Goal: Communication & Community: Participate in discussion

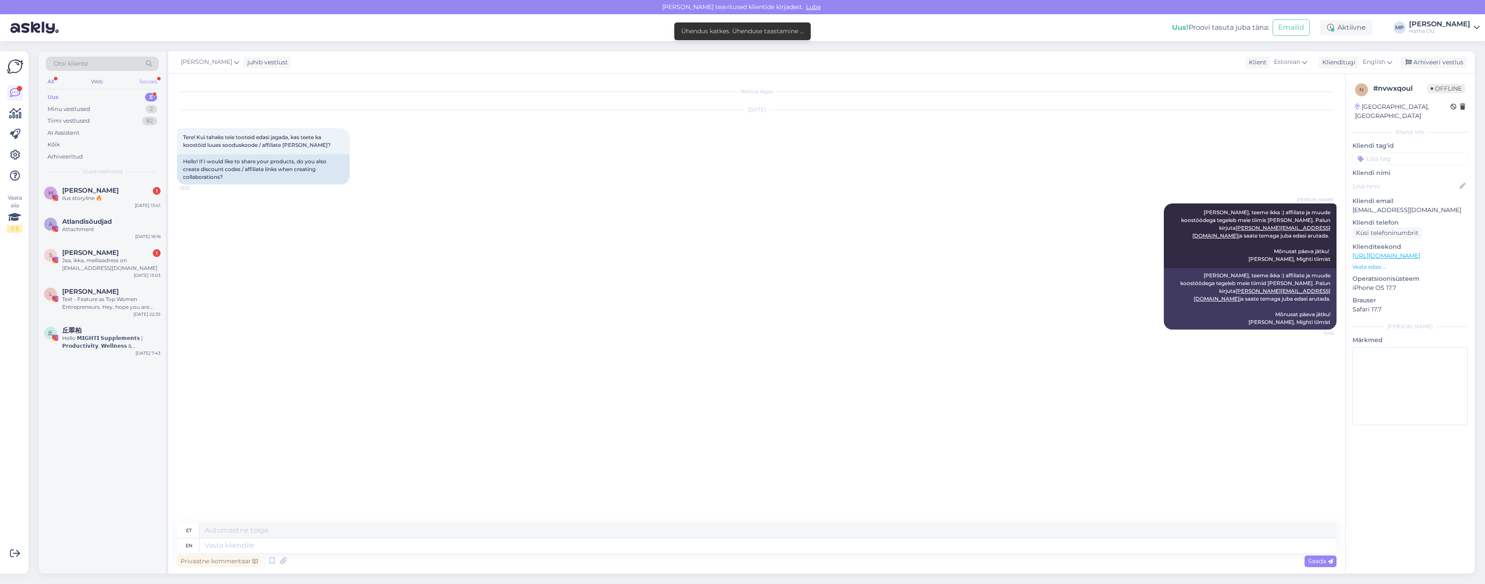
click at [151, 81] on div "Socials" at bounding box center [148, 81] width 21 height 11
click at [51, 82] on div "All" at bounding box center [51, 81] width 10 height 11
click at [58, 96] on div "Uus" at bounding box center [52, 97] width 11 height 9
click at [95, 95] on div "Uus 5" at bounding box center [102, 97] width 113 height 12
click at [82, 107] on div "Minu vestlused" at bounding box center [68, 109] width 43 height 9
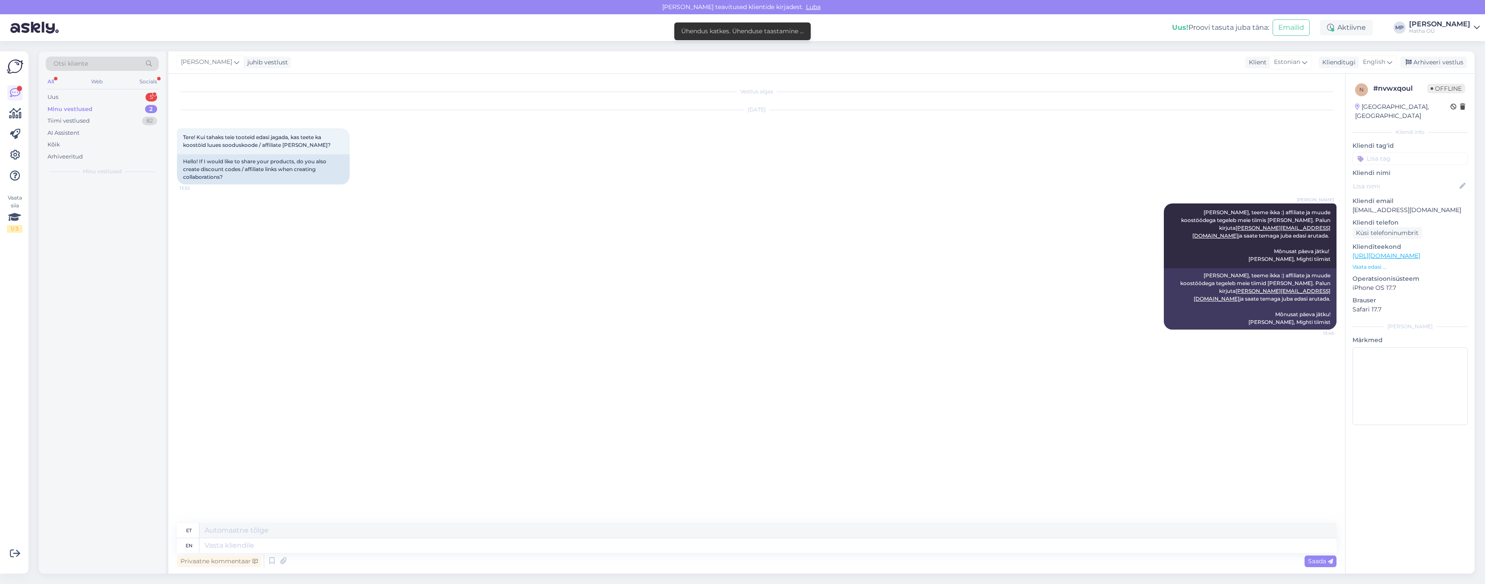
click at [144, 110] on div "Minu vestlused 2" at bounding box center [102, 109] width 113 height 12
click at [148, 94] on div "5" at bounding box center [152, 97] width 12 height 9
click at [110, 104] on div "Minu vestlused 2" at bounding box center [102, 109] width 113 height 12
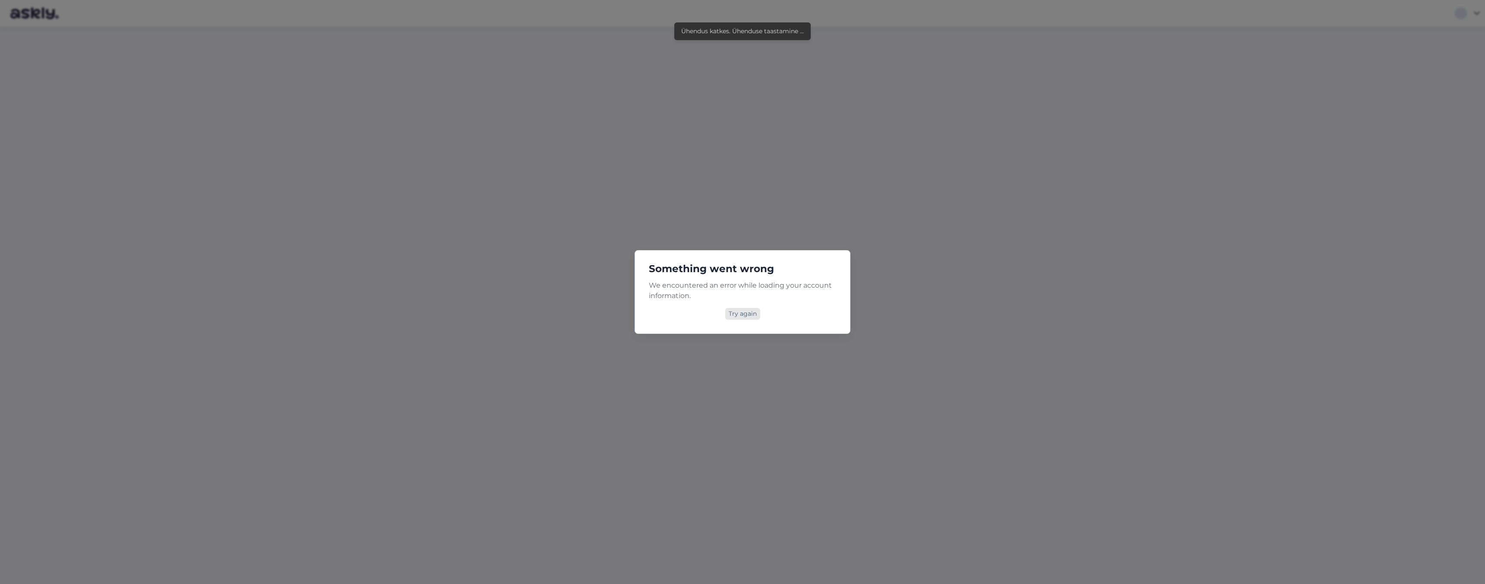
click at [739, 316] on div "Try again" at bounding box center [742, 314] width 35 height 12
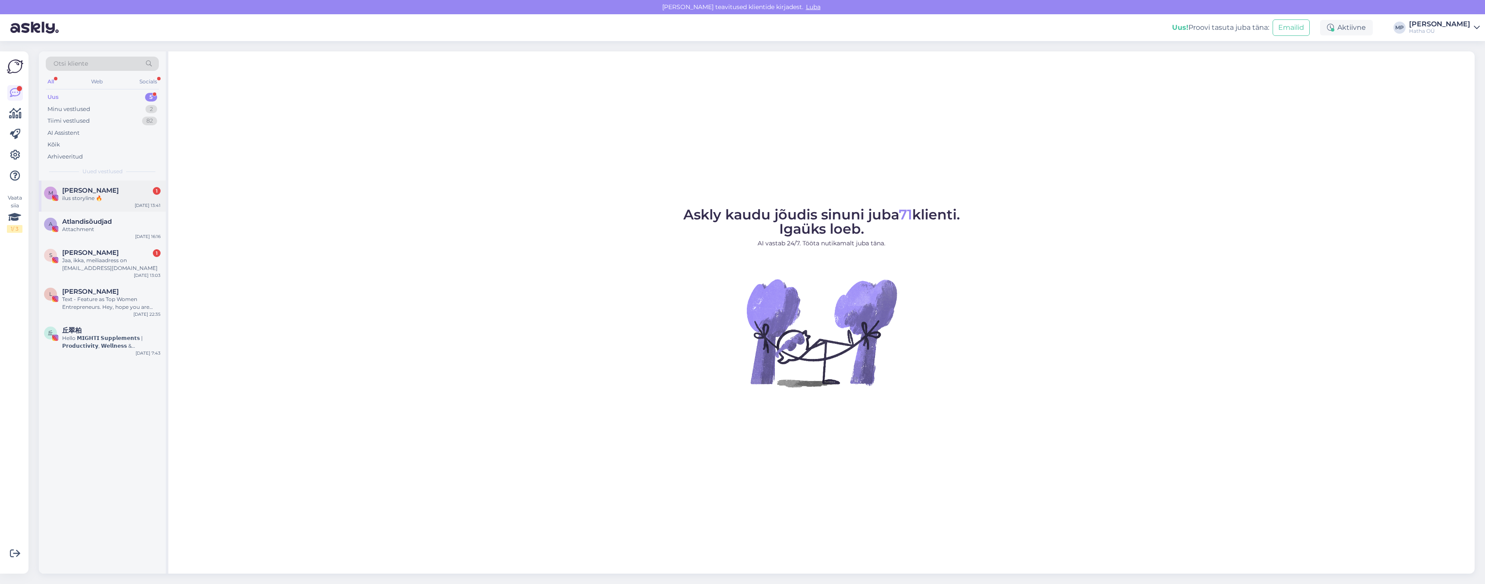
click at [114, 190] on div "[PERSON_NAME] 1" at bounding box center [111, 191] width 98 height 8
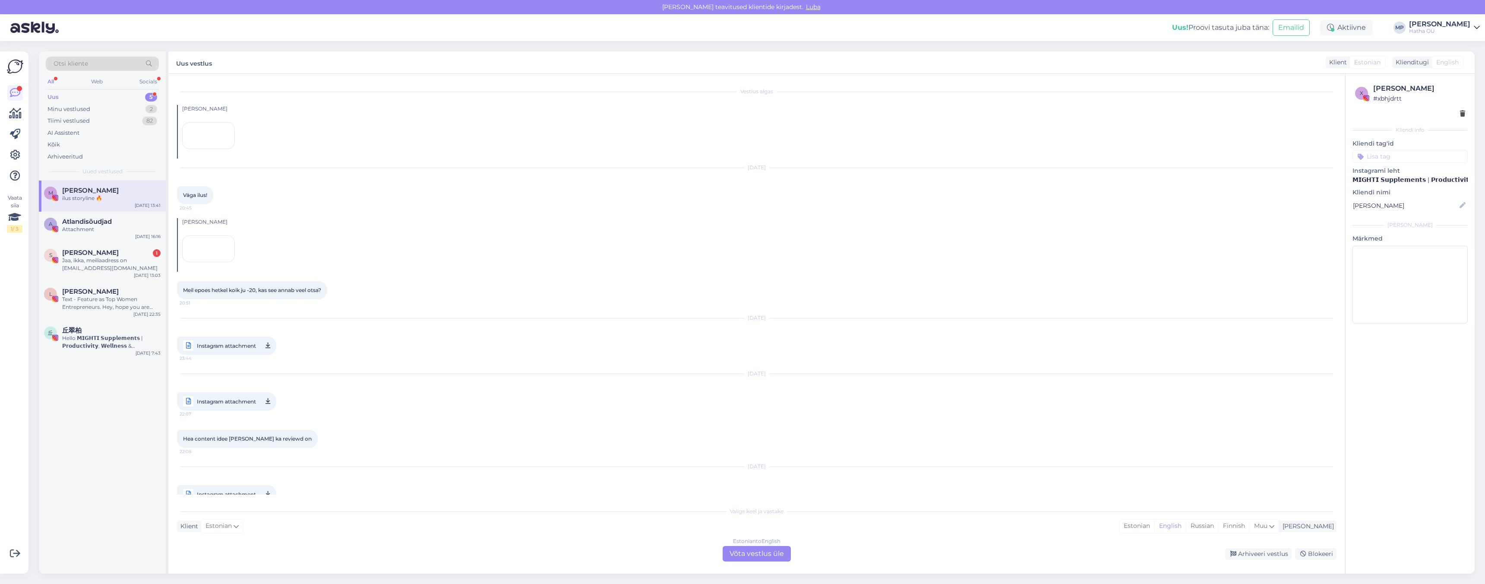
scroll to position [430, 0]
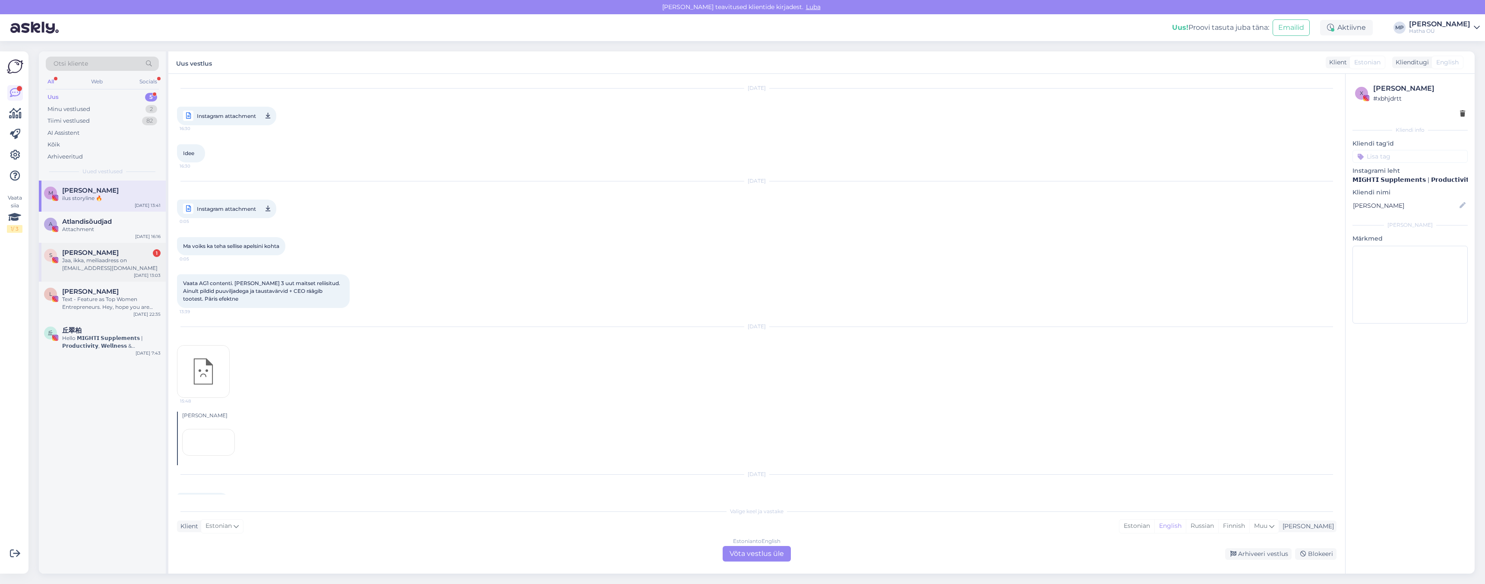
click at [104, 257] on div "Jaa, ikka, meiliaadress on sharjak@gmail.com" at bounding box center [111, 264] width 98 height 16
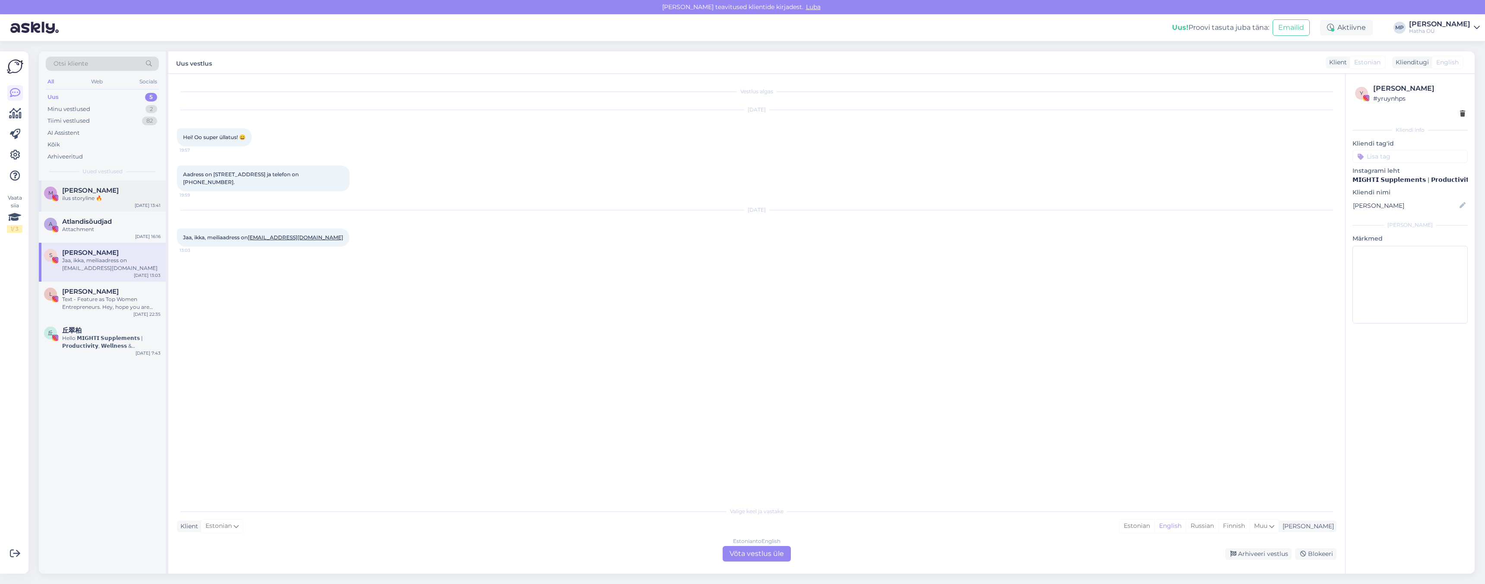
click at [104, 188] on span "Mari-Liis Põldar" at bounding box center [90, 191] width 57 height 8
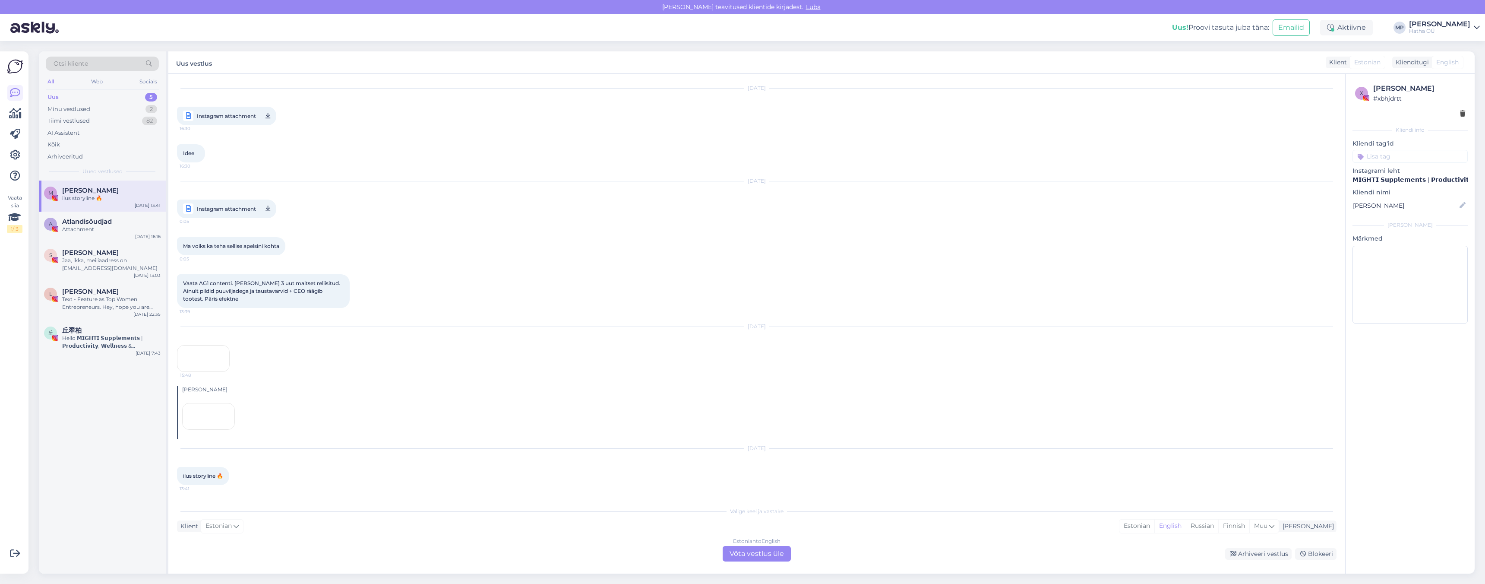
scroll to position [430, 0]
click at [83, 108] on div "Minu vestlused" at bounding box center [68, 109] width 43 height 9
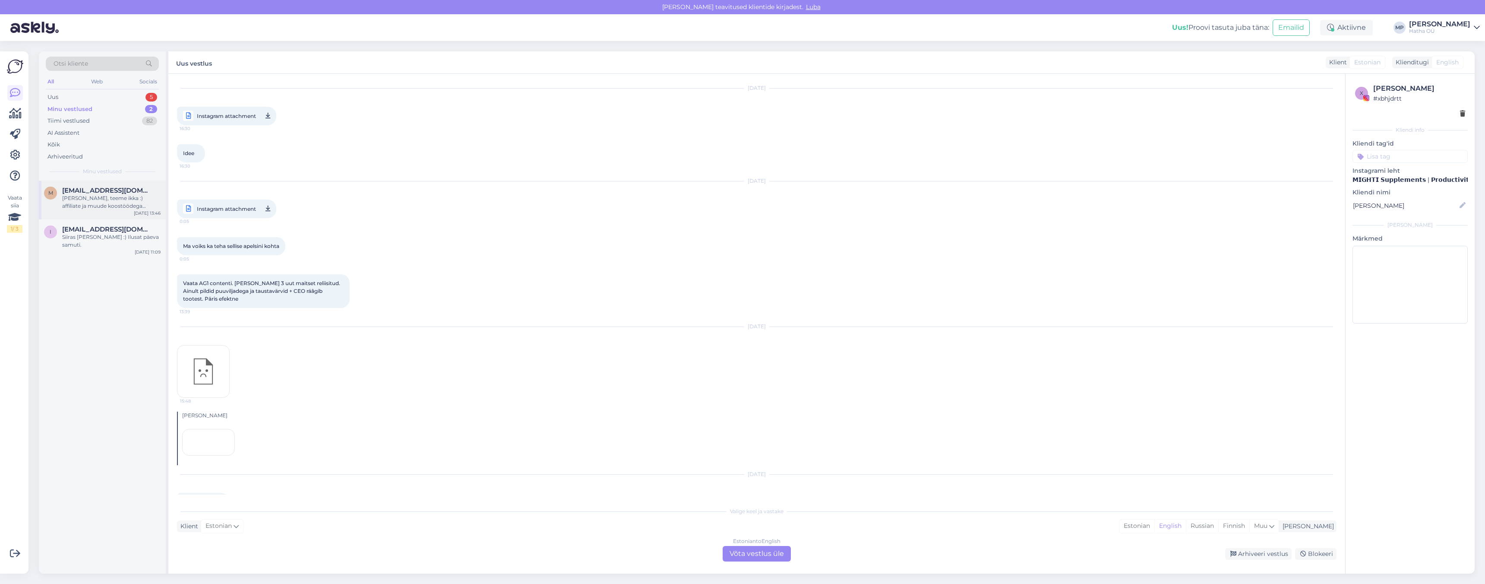
click at [104, 199] on div "Tere Marlen, teeme ikka :) affiliate ja muude koostöödega tegeleb meie tiimis D…" at bounding box center [111, 202] width 98 height 16
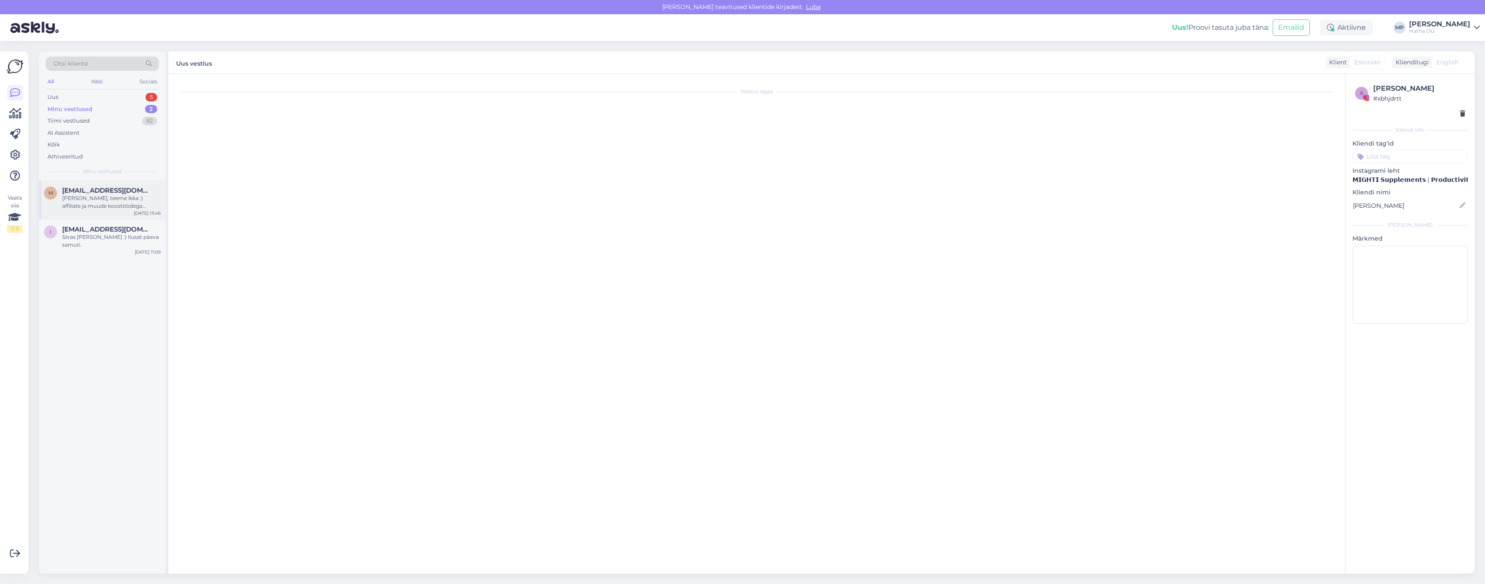
scroll to position [0, 0]
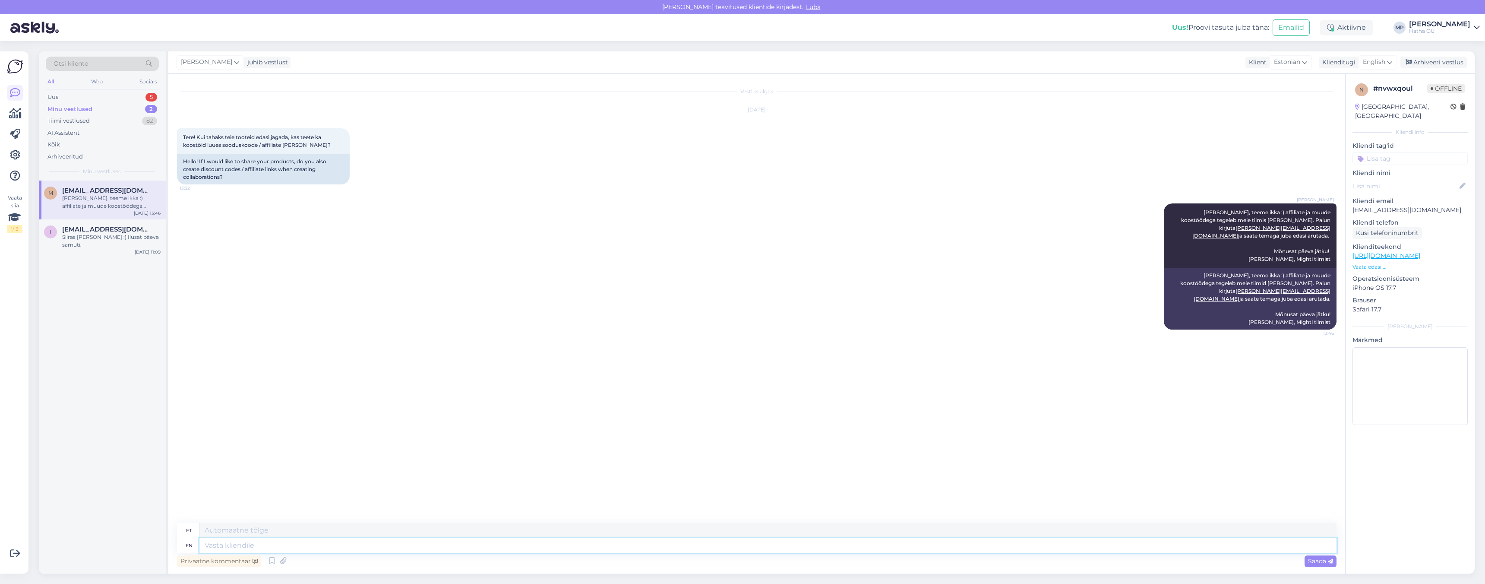
click at [311, 543] on textarea at bounding box center [767, 545] width 1137 height 15
type textarea "Hei"
type textarea "Hei Marlen,"
type textarea "Tere Marlen,"
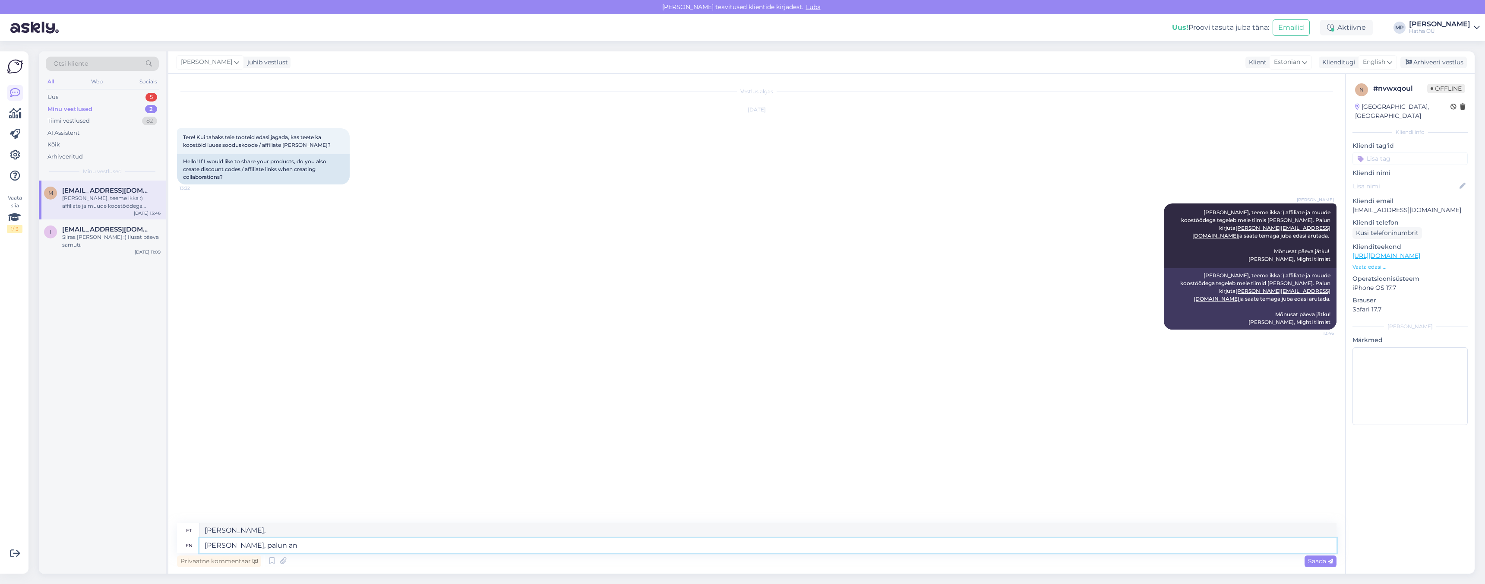
type textarea "Hei Marlen, palun ann"
type textarea "Hei Marlen, palun"
type textarea "Hei Marlen, palun anna m"
type textarea "Hei Marlen, palun anna"
type textarea "Hei Marlen, palun anna märku, kas"
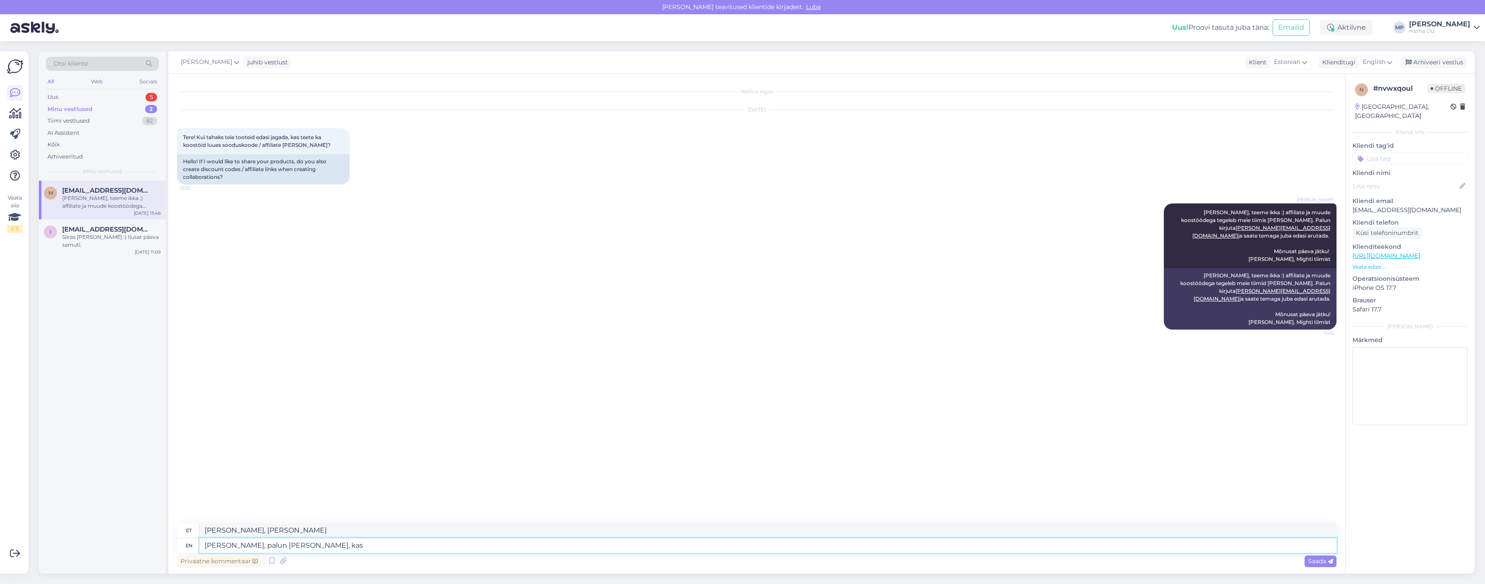
type textarea "Hei Marlen, palun anna märku,"
type textarea "Hei Marlen, palun anna märku, kas s"
type textarea "Hei Marlen, palun anna märku, kas"
type textarea "Hei Marlen, palun anna märku, kas said"
type textarea "Hei Marlen, palun anna märku, kas ütles"
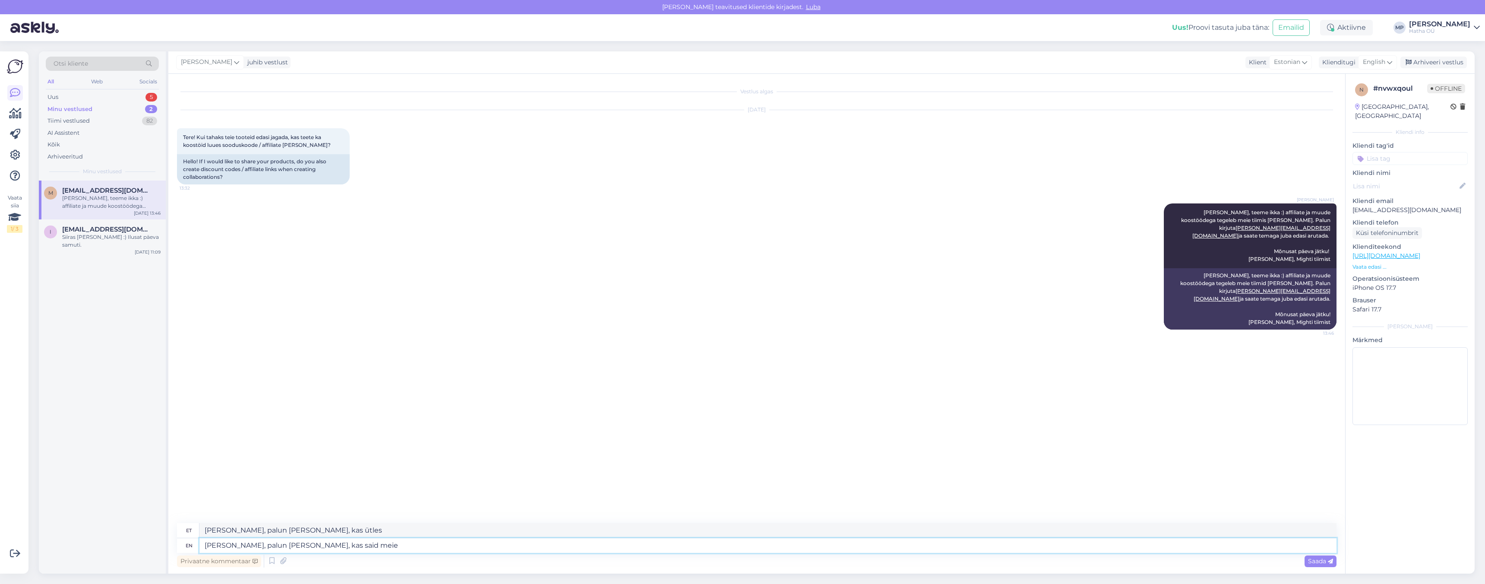
type textarea "Hei Marlen, palun anna märku, kas said meie"
type textarea "Hei Marlen, palun anna märku, kas ütles meie"
type textarea "Hei Marlen, palun anna märku, kas said meie poolt"
type textarea "Hei Marlen, palun anna märku, kas said meie poolt Danaga"
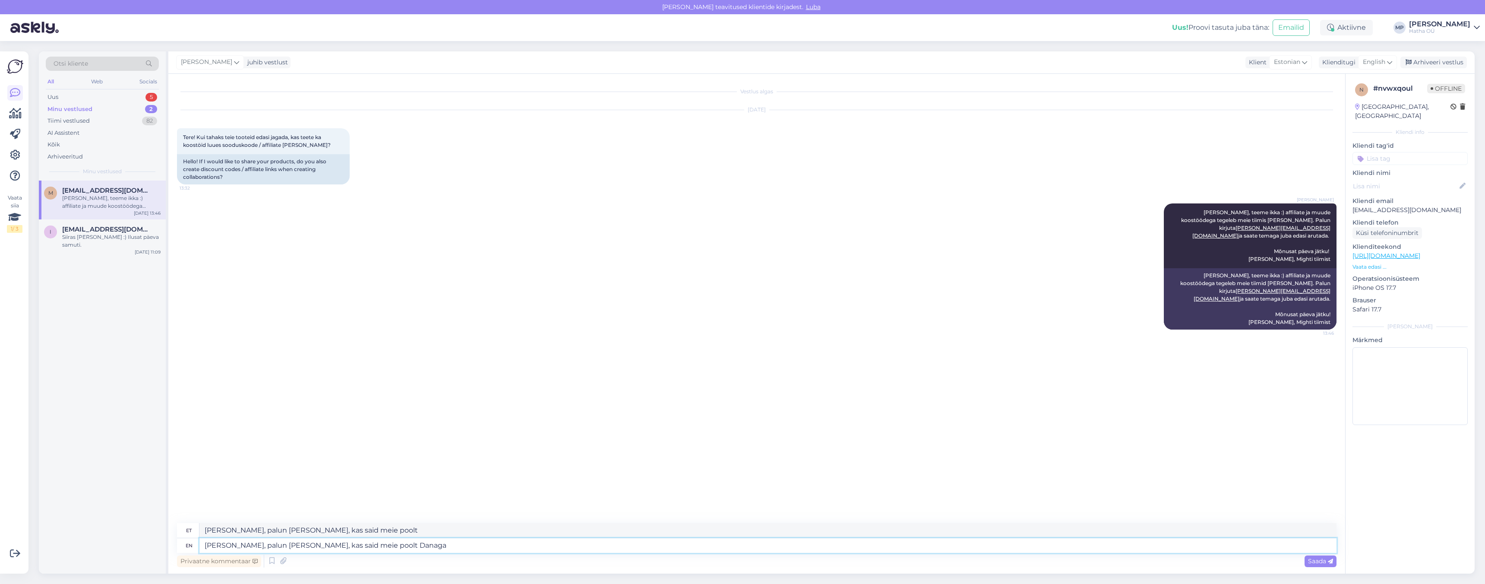
type textarea "Hei Marlen, palun anna märku, kas said meie poolt Danaga"
type textarea "Hei Marlen, palun anna märku, kas said meie poolt Danaga ühenduse :"
type textarea "Hei Marlen, palun anna märku, kas said meie poolt Danaga ühenduse"
type textarea "Hei Marlen, palun anna märku, kas said meie poolt Danaga ühenduse :) ?"
type textarea "Hei Marlen, palun anna märku, kas said meie poolt Danaga ühenduse :)"
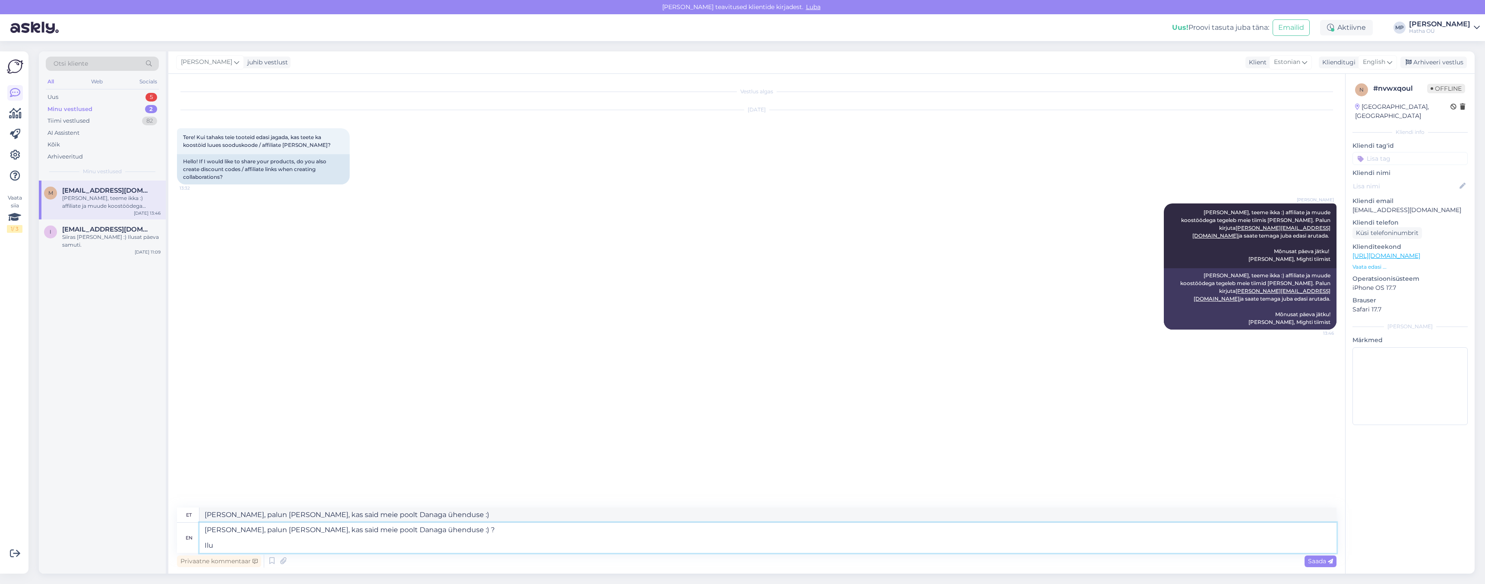
type textarea "Hei Marlen, palun anna märku, kas said meie poolt Danaga ühenduse :) ? Ilus"
type textarea "Hei Marlen, palun anna märku, kas said meie poolt Danaga ühenduse :) ?"
type textarea "Hei Marlen, palun anna märku, kas said meie poolt Danaga ühenduse :) ? Ilusat p"
type textarea "Hei Marlen, palun anna märku, kas said meie poolt Danaga ühenduse :) ? Ilusat"
type textarea "Hei Marlen, palun anna märku, kas said meie poolt Danaga ühenduse :) ? Ilusat p…"
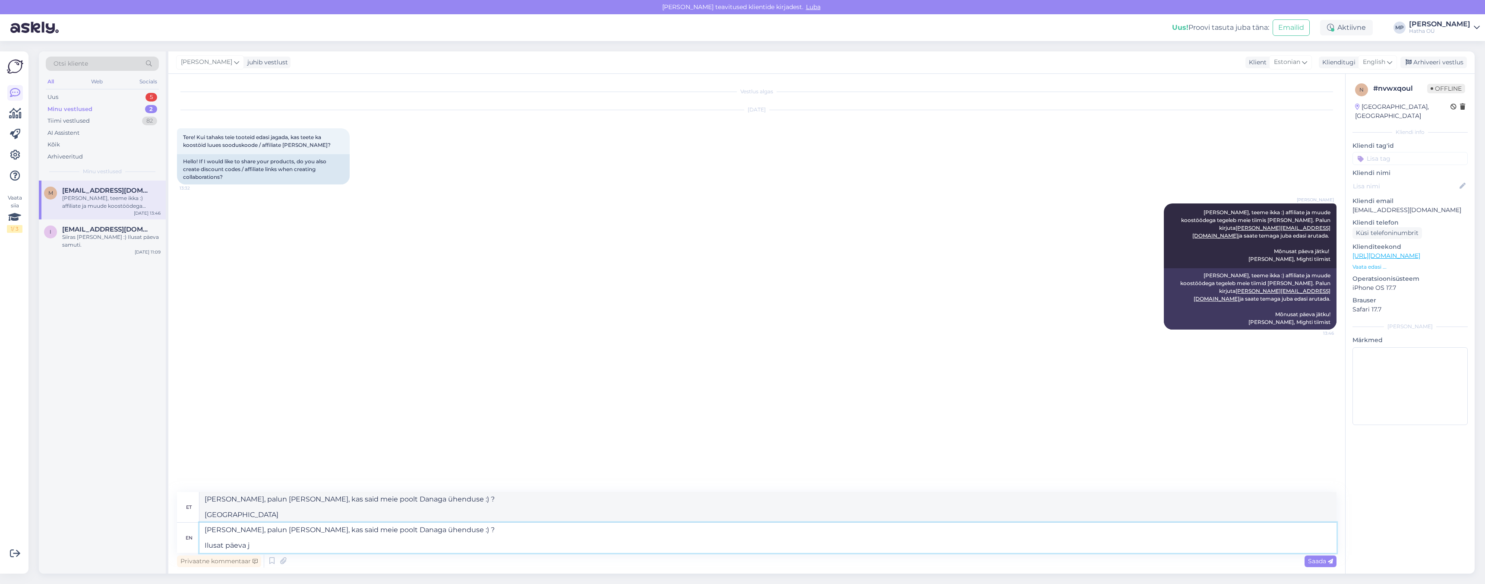
type textarea "Hei Marlen, palun anna märku, kas said meie poolt Danaga ühenduse :) ? Ilusat p…"
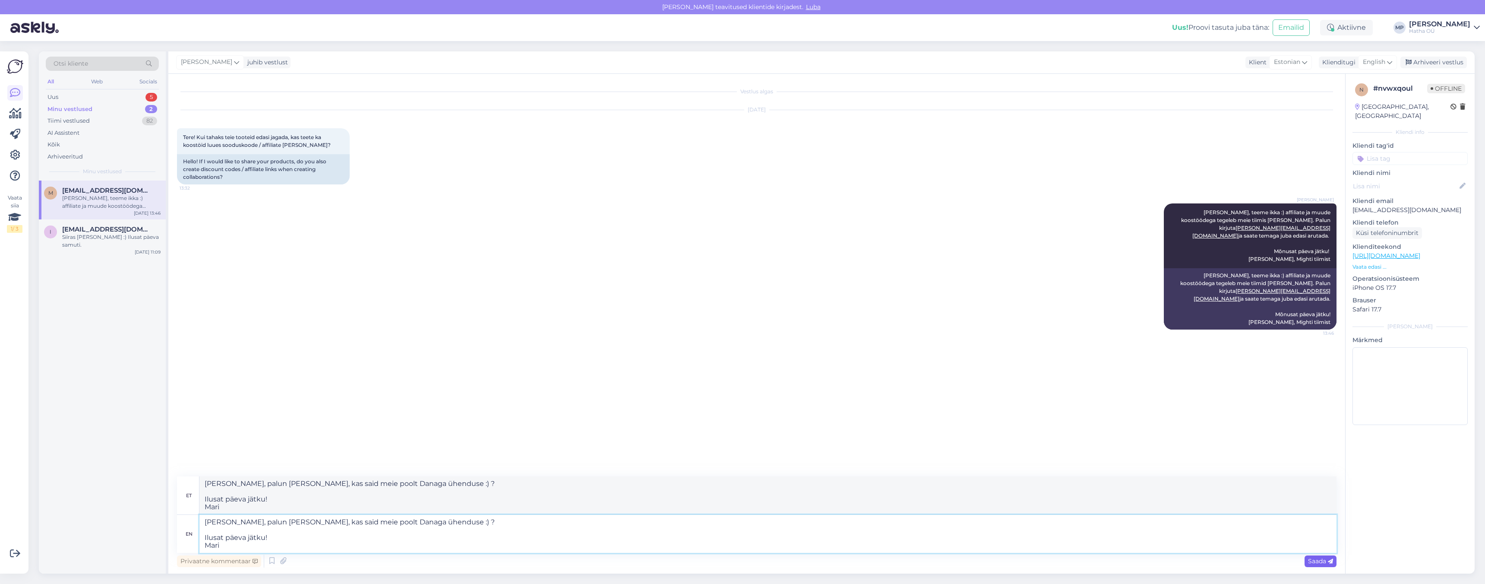
type textarea "Hei Marlen, palun anna märku, kas said meie poolt Danaga ühenduse :) ? Ilusat p…"
click at [1318, 564] on span "Saada" at bounding box center [1320, 561] width 25 height 8
